Goal: Use online tool/utility: Utilize a website feature to perform a specific function

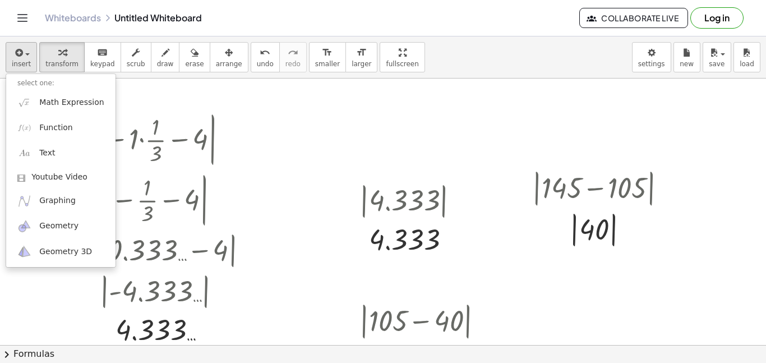
scroll to position [71, 0]
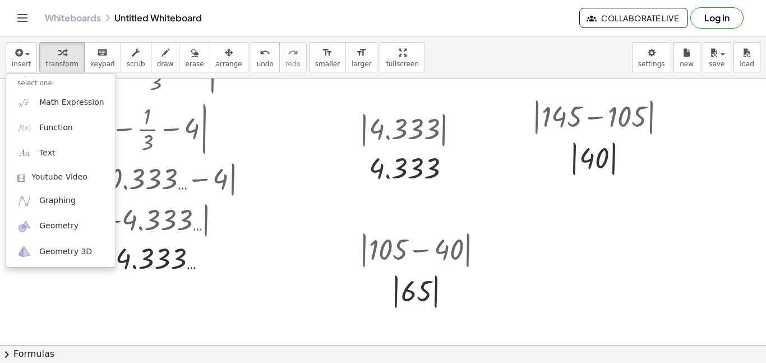
click at [269, 116] on div at bounding box center [383, 310] width 766 height 606
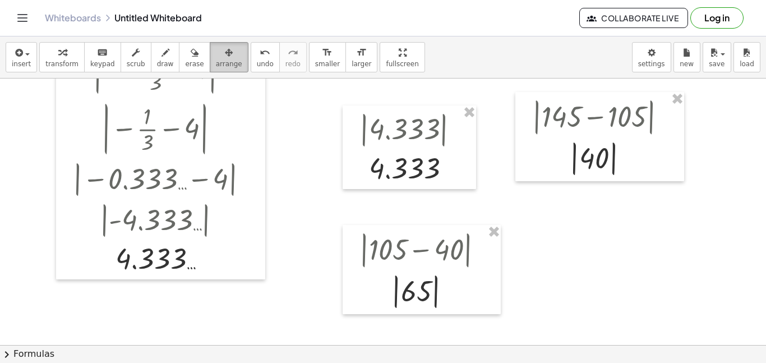
click at [216, 71] on button "arrange" at bounding box center [229, 57] width 39 height 30
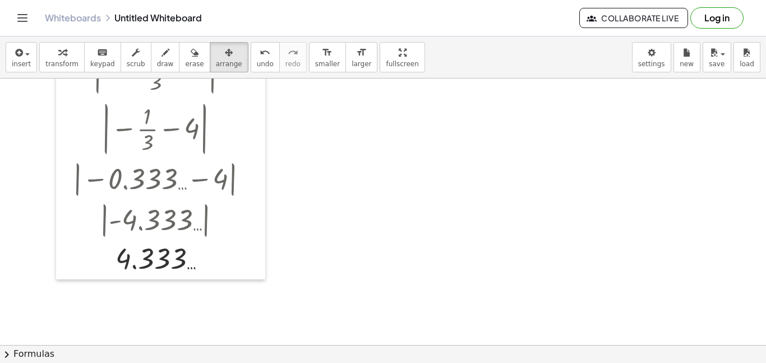
scroll to position [0, 0]
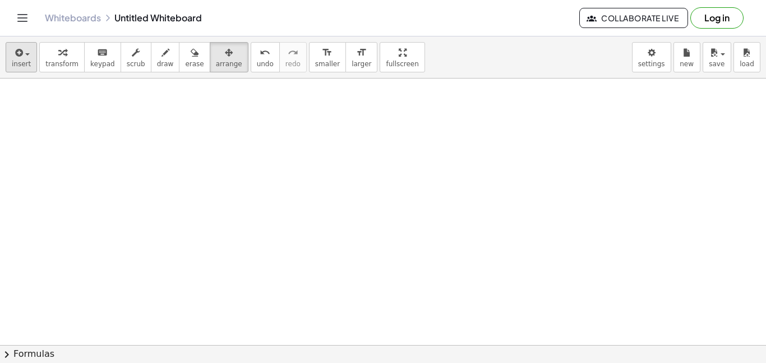
click at [7, 64] on button "insert" at bounding box center [21, 57] width 31 height 30
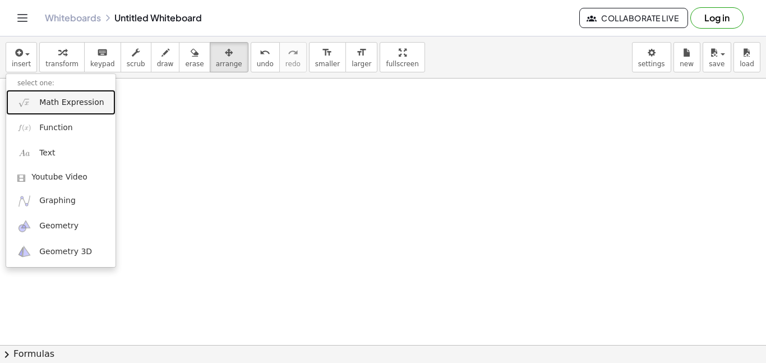
click at [50, 104] on span "Math Expression" at bounding box center [71, 102] width 64 height 11
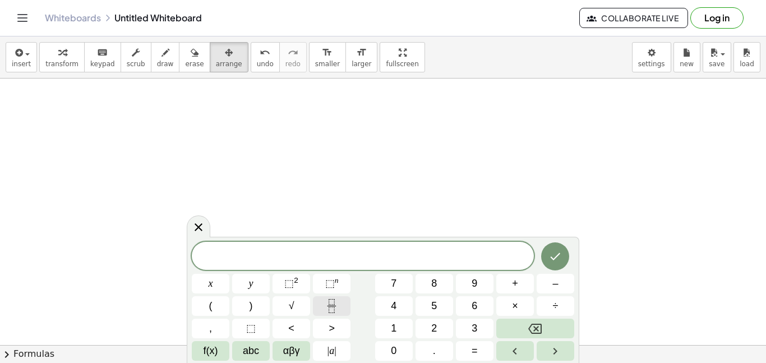
scroll to position [2, 0]
click at [343, 305] on button "Fraction" at bounding box center [332, 306] width 38 height 20
click at [342, 301] on button "Fraction" at bounding box center [332, 306] width 38 height 20
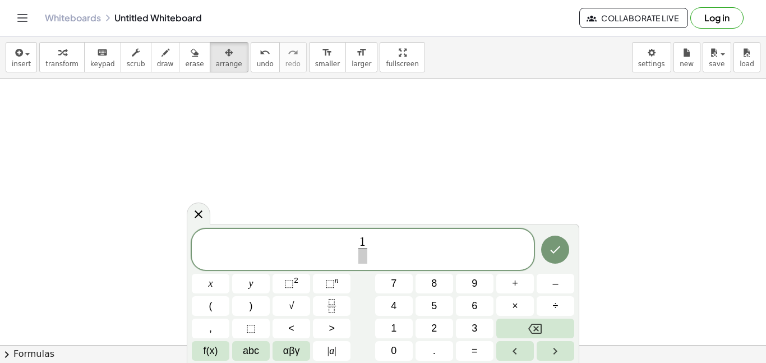
click at [371, 252] on span "1 ​ ​" at bounding box center [363, 251] width 342 height 30
click at [363, 256] on span at bounding box center [362, 255] width 8 height 15
click at [354, 250] on span "1 2 ​ ​" at bounding box center [363, 251] width 342 height 30
click at [396, 245] on span "3 ​ 1 2 ​" at bounding box center [363, 251] width 342 height 30
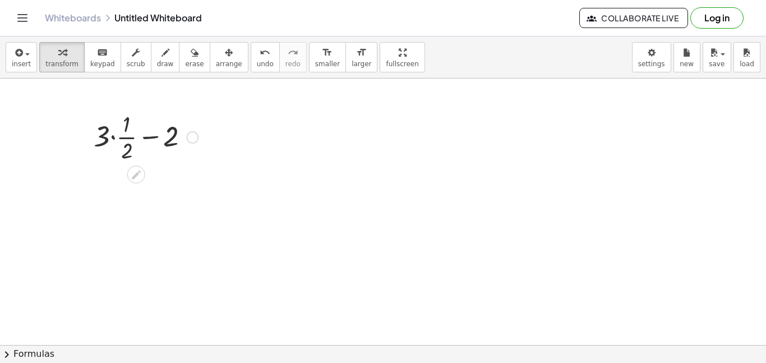
click at [115, 135] on div at bounding box center [146, 136] width 116 height 56
click at [133, 191] on div at bounding box center [146, 192] width 116 height 56
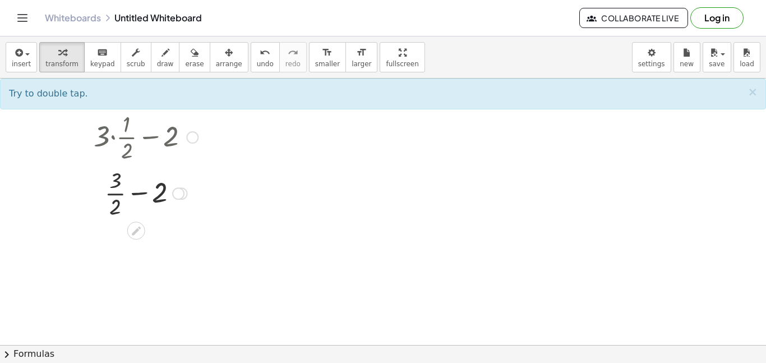
click at [118, 193] on div at bounding box center [146, 192] width 116 height 56
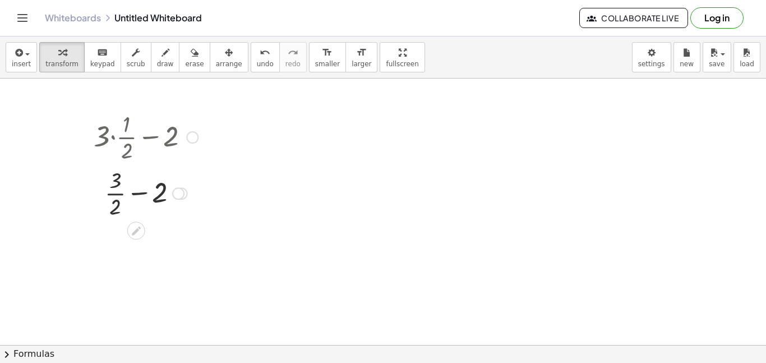
click at [118, 193] on div at bounding box center [146, 192] width 116 height 56
click at [142, 241] on div at bounding box center [146, 239] width 116 height 38
click at [142, 241] on div at bounding box center [146, 240] width 116 height 37
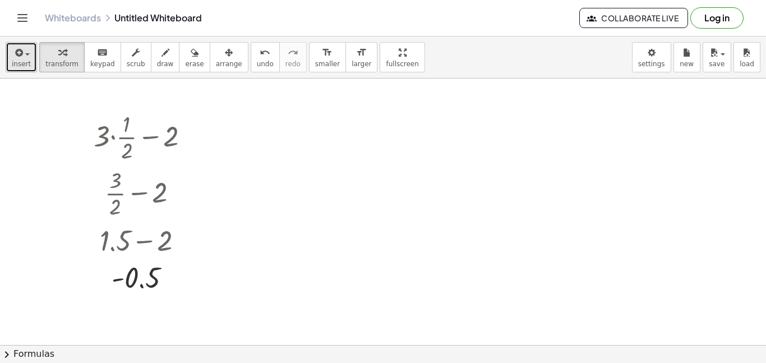
click at [20, 53] on icon "button" at bounding box center [18, 52] width 10 height 13
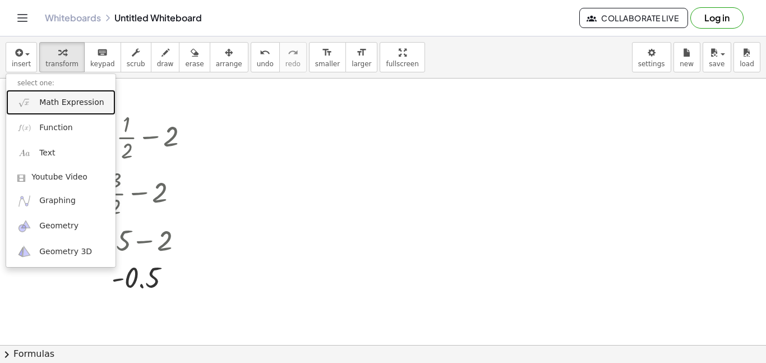
click at [69, 100] on span "Math Expression" at bounding box center [71, 102] width 64 height 11
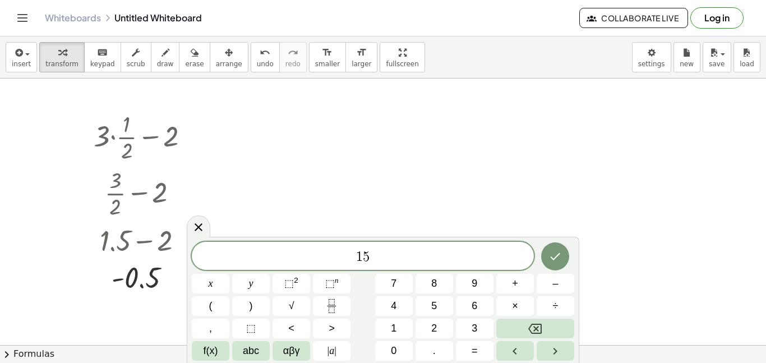
scroll to position [4, 0]
click at [507, 307] on button "×" at bounding box center [515, 306] width 38 height 20
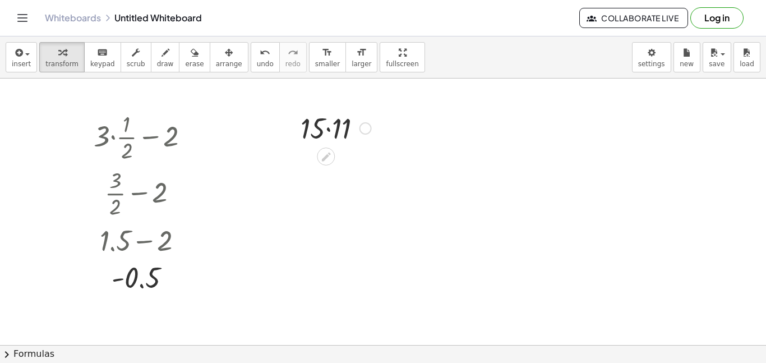
click at [325, 126] on div at bounding box center [336, 127] width 82 height 38
click at [330, 129] on div at bounding box center [336, 127] width 82 height 38
click at [15, 64] on span "insert" at bounding box center [21, 64] width 19 height 8
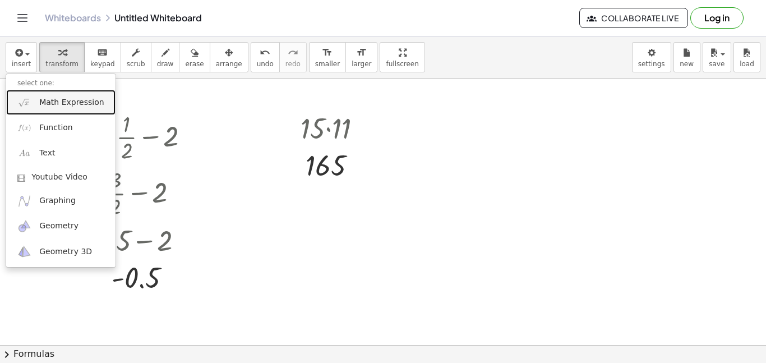
click at [57, 95] on link "Math Expression" at bounding box center [60, 102] width 109 height 25
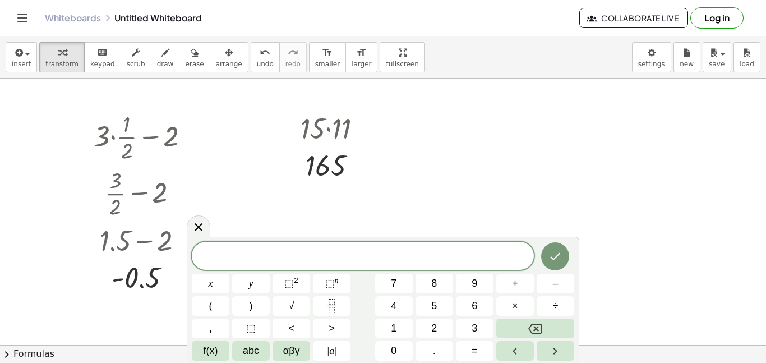
click at [325, 296] on div "​ x y ⬚ 2 ⬚ n 7 8 9 + – ( ) √ 4 5 6 × ÷ , ⬚ < > 1 2 3 f(x) abc αβγ | a | 0 . =" at bounding box center [383, 301] width 383 height 119
click at [330, 300] on icon "Fraction" at bounding box center [332, 306] width 14 height 14
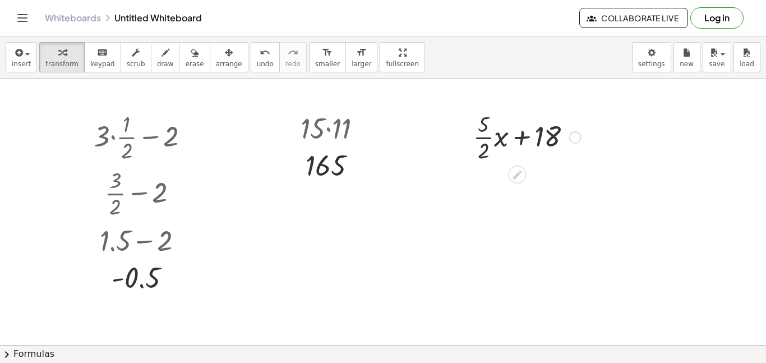
click at [484, 136] on div at bounding box center [527, 136] width 119 height 56
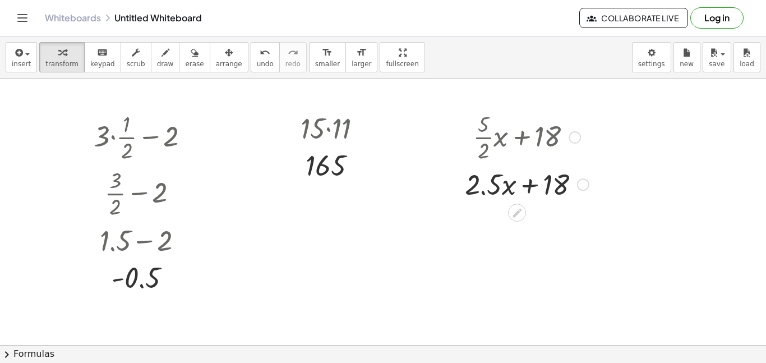
click at [485, 191] on div at bounding box center [526, 183] width 135 height 38
click at [527, 187] on div at bounding box center [526, 183] width 135 height 38
click at [562, 185] on div at bounding box center [526, 183] width 135 height 38
click at [522, 212] on icon at bounding box center [517, 213] width 12 height 12
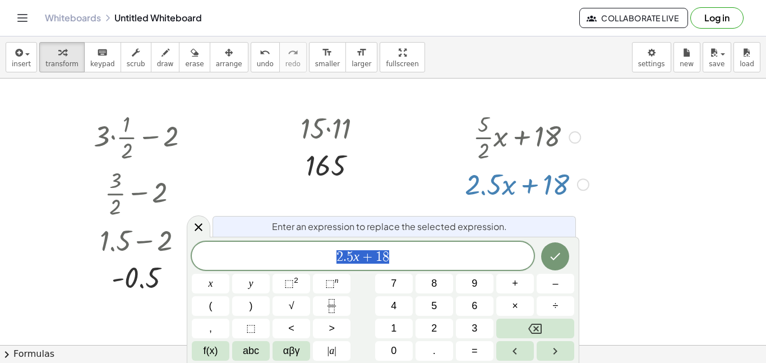
scroll to position [6, 0]
click at [625, 213] on div at bounding box center [383, 345] width 766 height 533
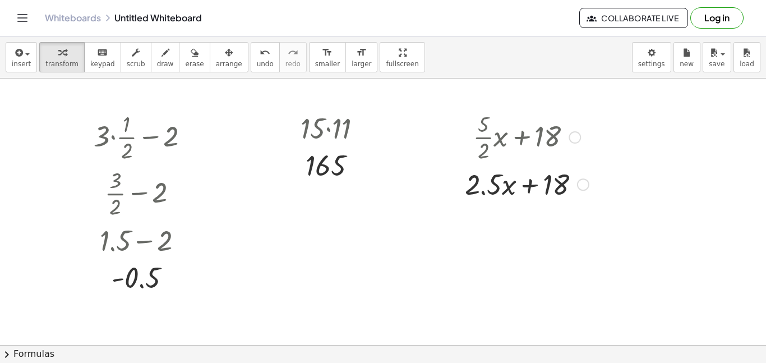
click at [540, 190] on div at bounding box center [526, 183] width 135 height 38
click at [531, 188] on div at bounding box center [526, 183] width 135 height 38
click at [515, 218] on icon at bounding box center [517, 213] width 12 height 12
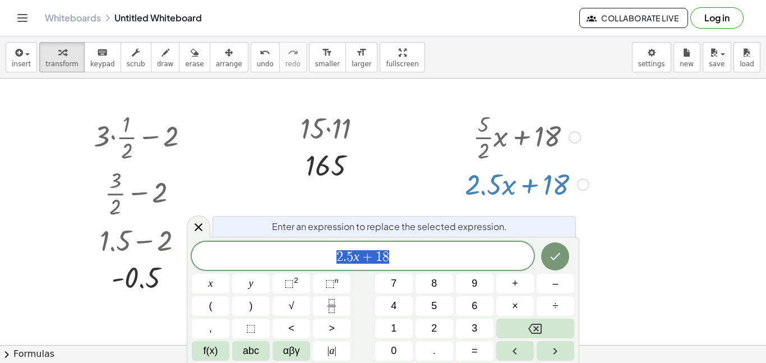
click at [409, 203] on div at bounding box center [383, 345] width 766 height 533
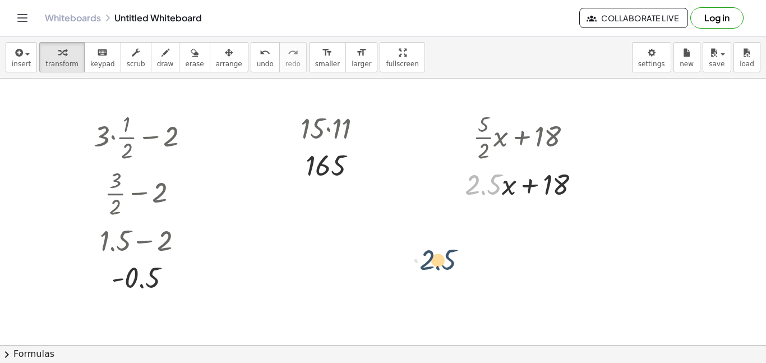
drag, startPoint x: 478, startPoint y: 194, endPoint x: 431, endPoint y: 269, distance: 87.9
click at [431, 269] on div "+ · 3 · · 1 · 2 − 2 + · 3 · 1 · 2 − 2 + · 3 · 2 − 2 + 1.5 − 2 - 0.5 · 15 · 11 1…" at bounding box center [383, 345] width 766 height 533
drag, startPoint x: 491, startPoint y: 186, endPoint x: 563, endPoint y: 182, distance: 71.3
click at [563, 182] on div at bounding box center [526, 183] width 135 height 38
drag, startPoint x: 561, startPoint y: 182, endPoint x: 494, endPoint y: 174, distance: 67.2
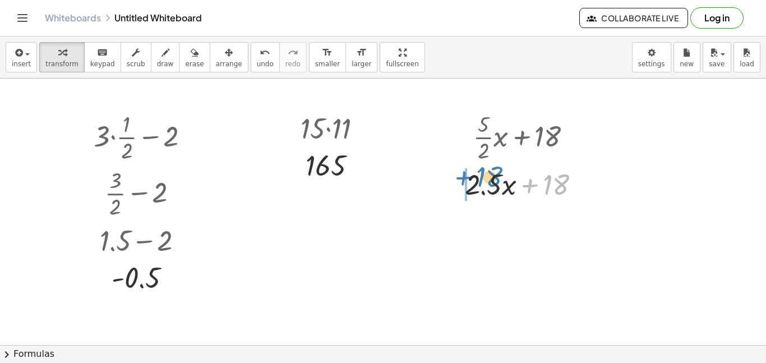
click at [494, 174] on div at bounding box center [526, 183] width 135 height 38
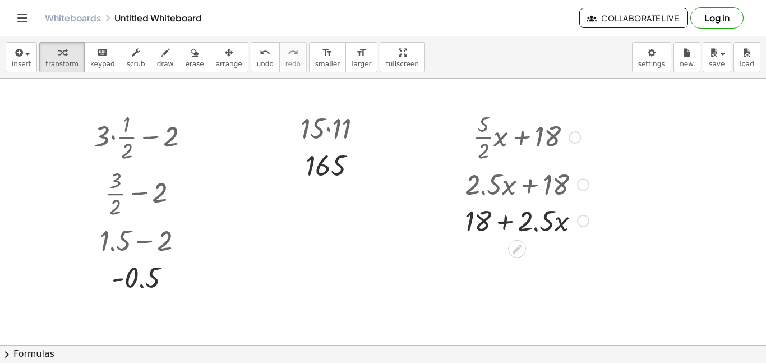
click at [509, 185] on div at bounding box center [526, 183] width 135 height 38
click at [505, 210] on div at bounding box center [526, 221] width 135 height 38
